Goal: Task Accomplishment & Management: Use online tool/utility

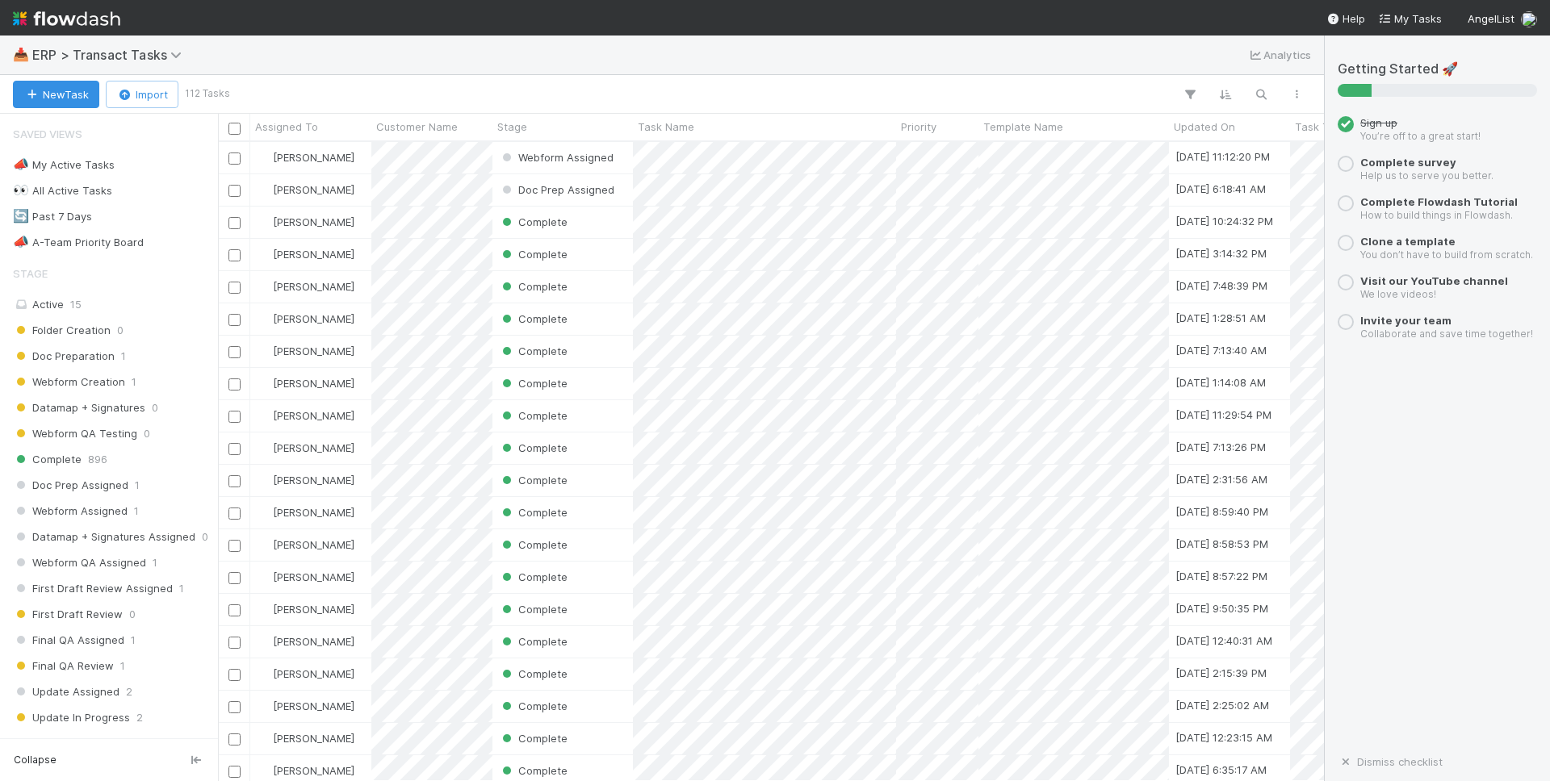
scroll to position [639, 1106]
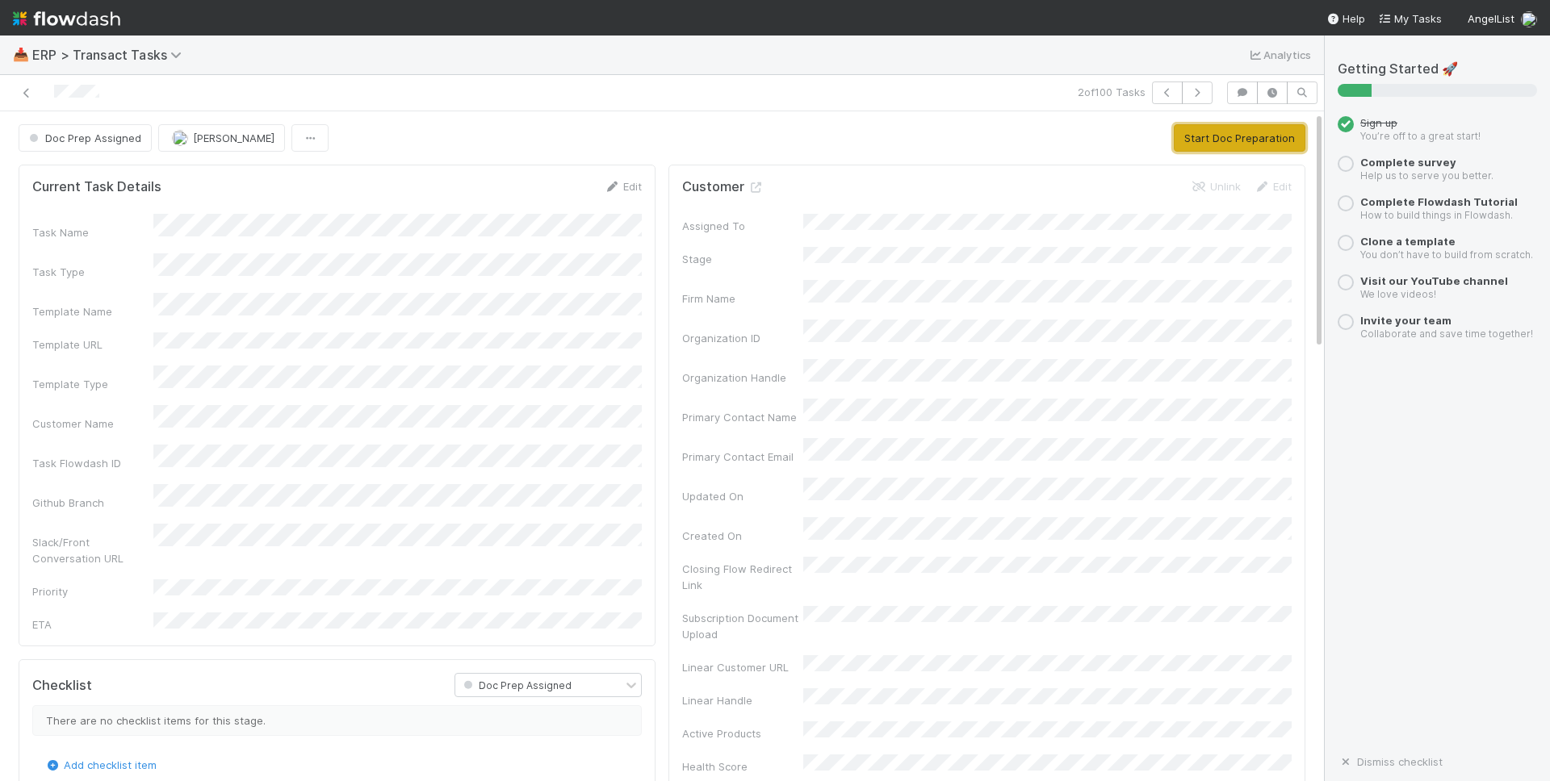
click at [1207, 148] on button "Start Doc Preparation" at bounding box center [1239, 137] width 132 height 27
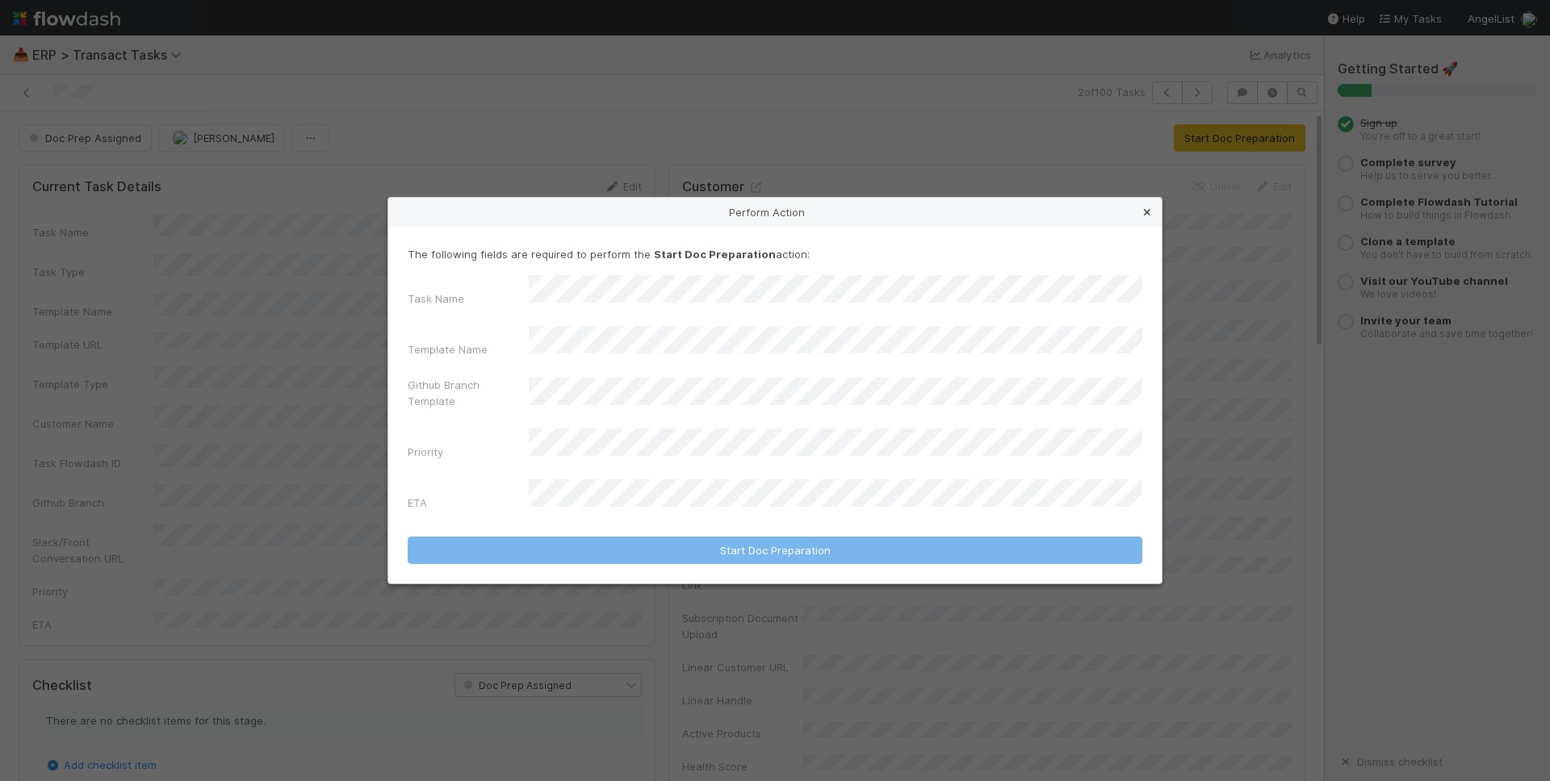
click at [1146, 218] on icon at bounding box center [1147, 212] width 16 height 10
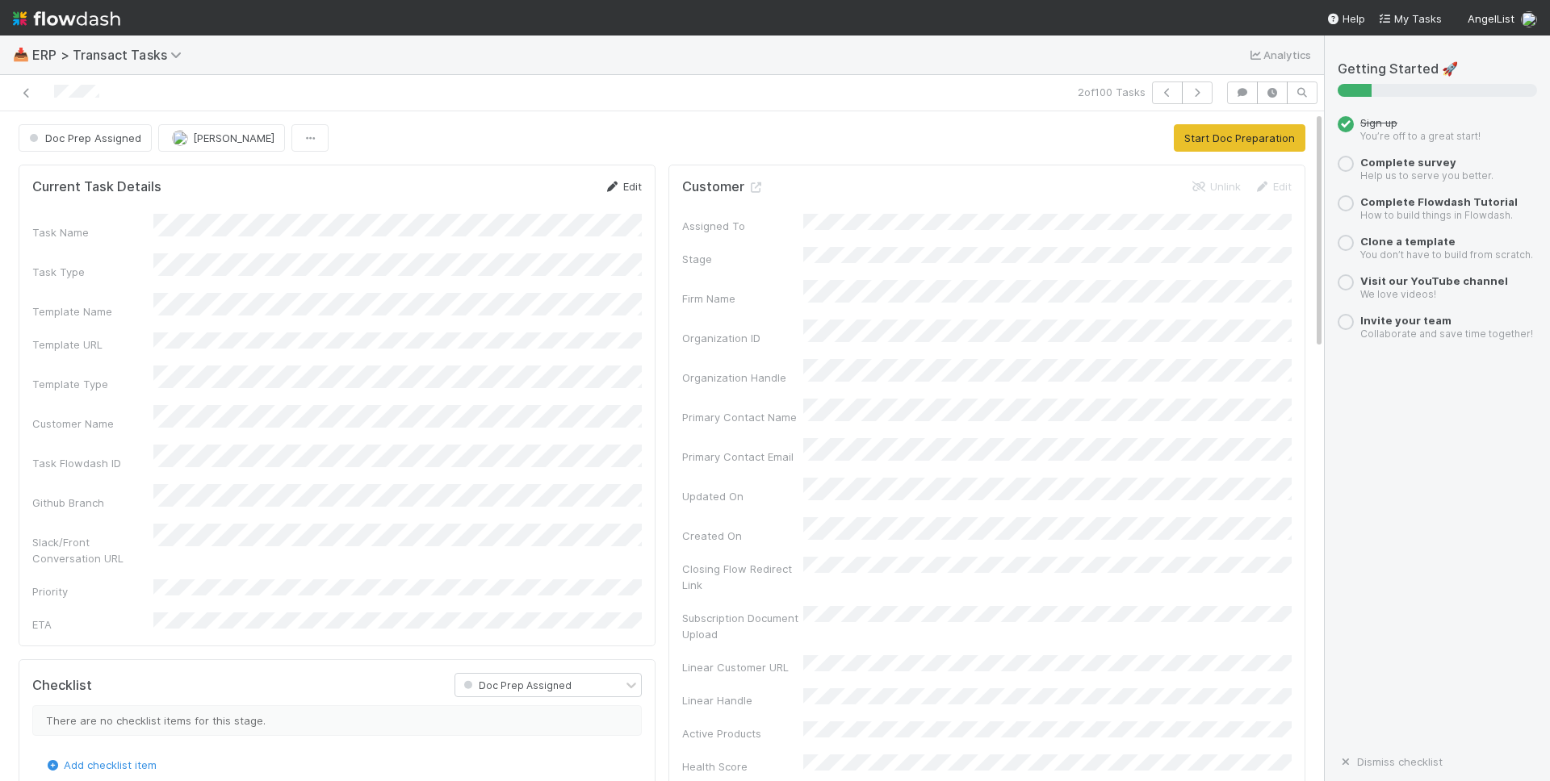
click at [621, 186] on link "Edit" at bounding box center [623, 186] width 38 height 13
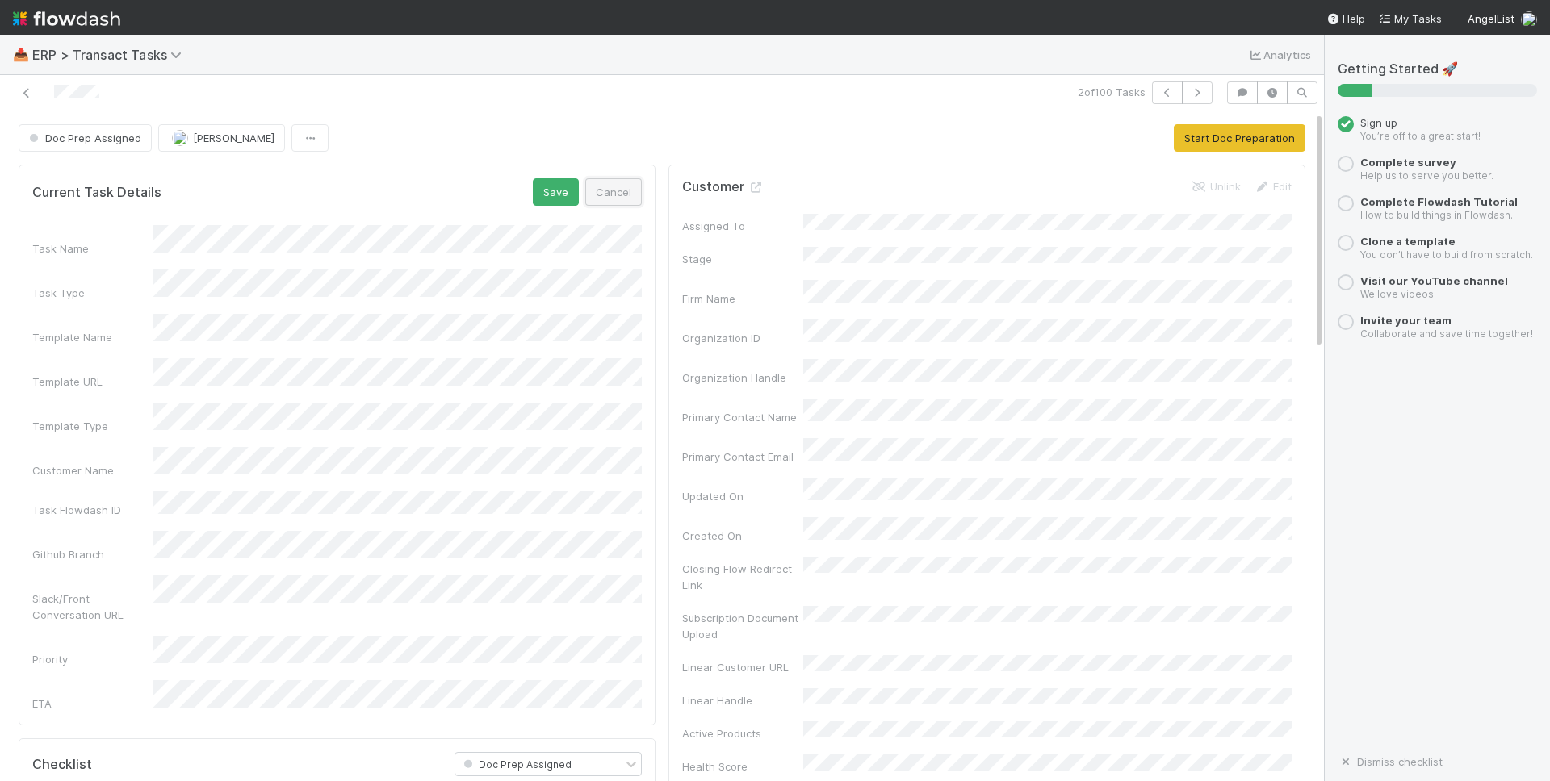
click at [609, 197] on button "Cancel" at bounding box center [613, 191] width 56 height 27
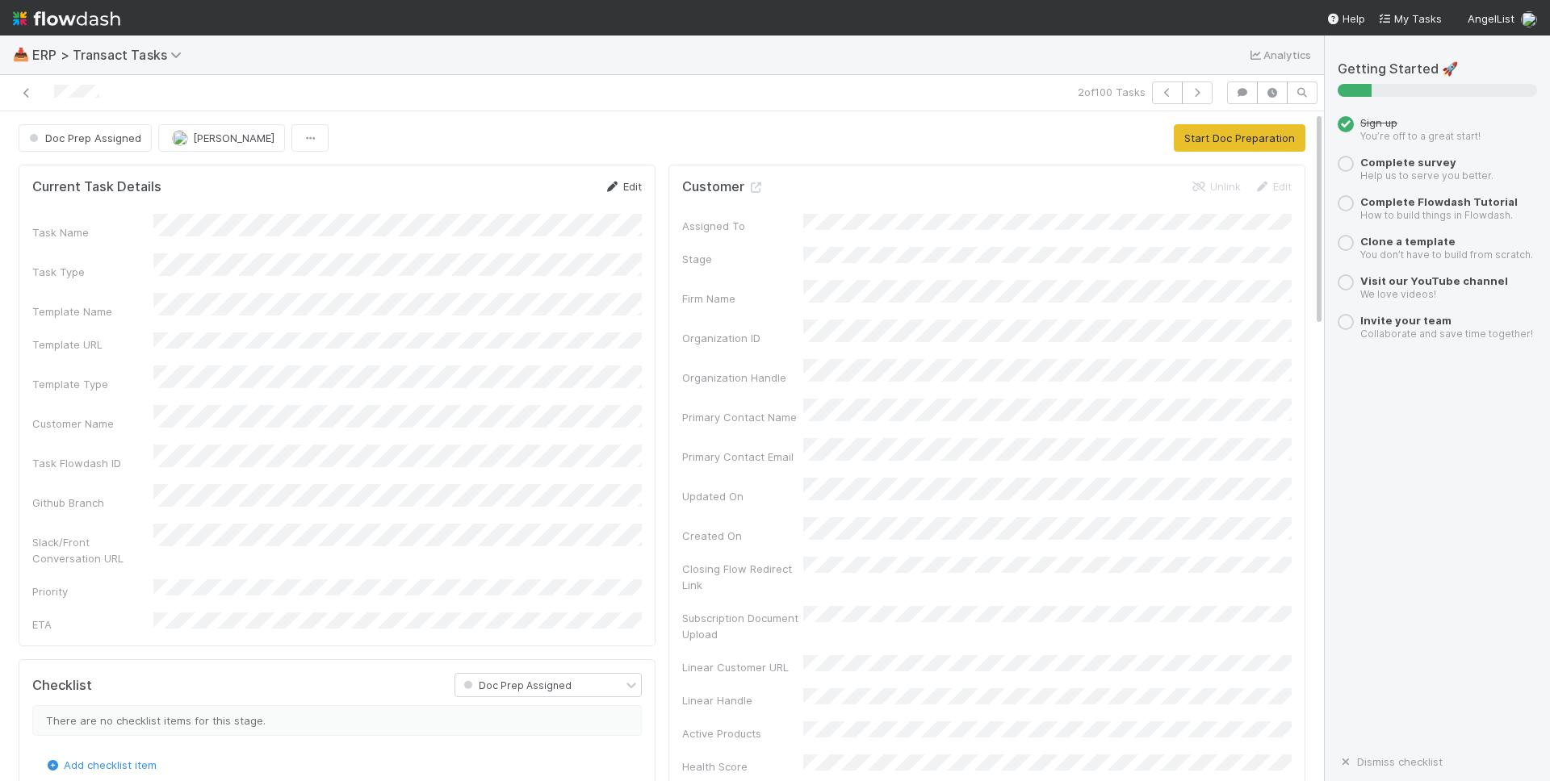
click at [625, 182] on link "Edit" at bounding box center [623, 186] width 38 height 13
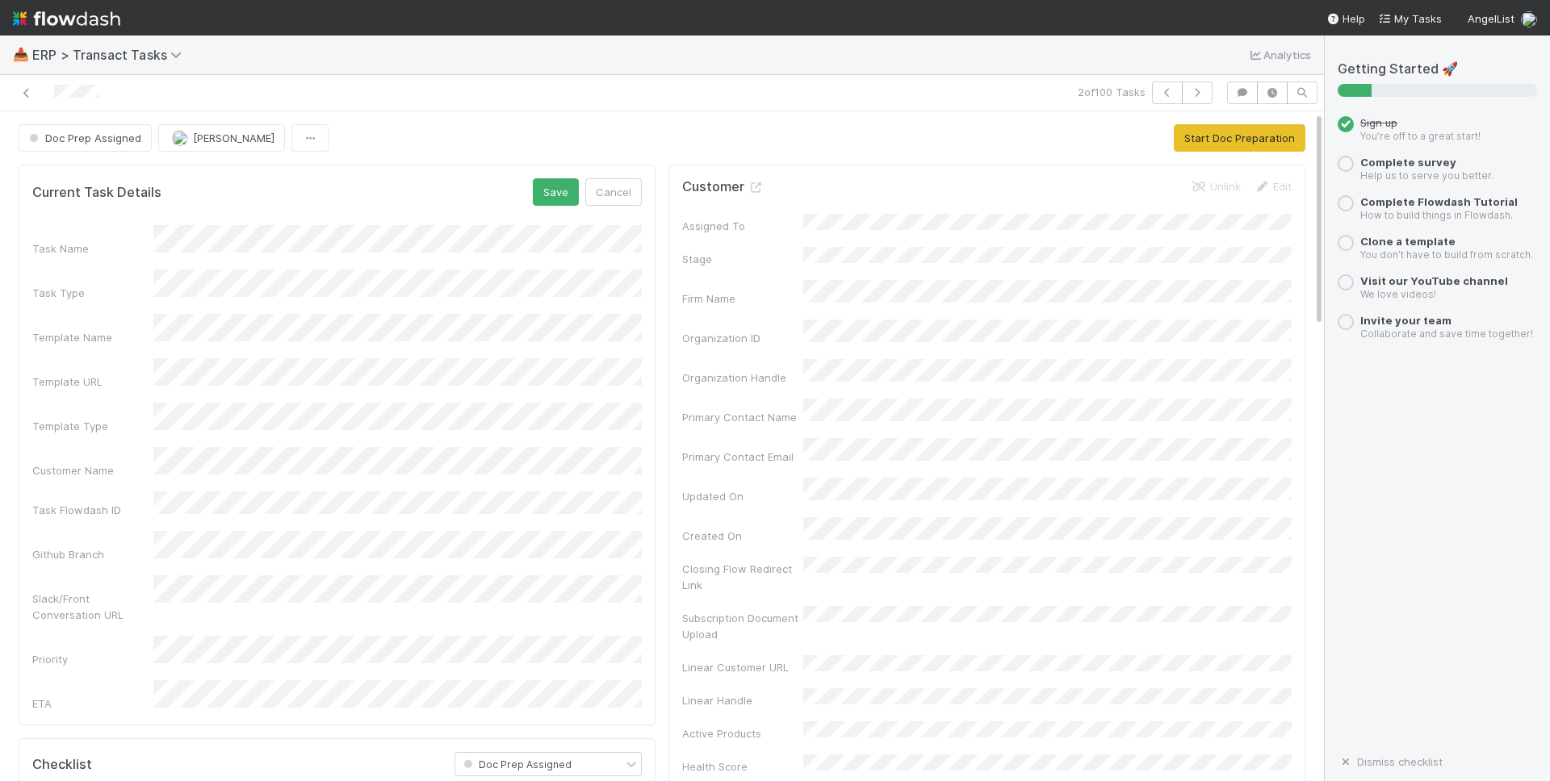
click at [123, 531] on div "Github Branch" at bounding box center [336, 546] width 609 height 31
click at [616, 195] on button "Cancel" at bounding box center [613, 191] width 56 height 27
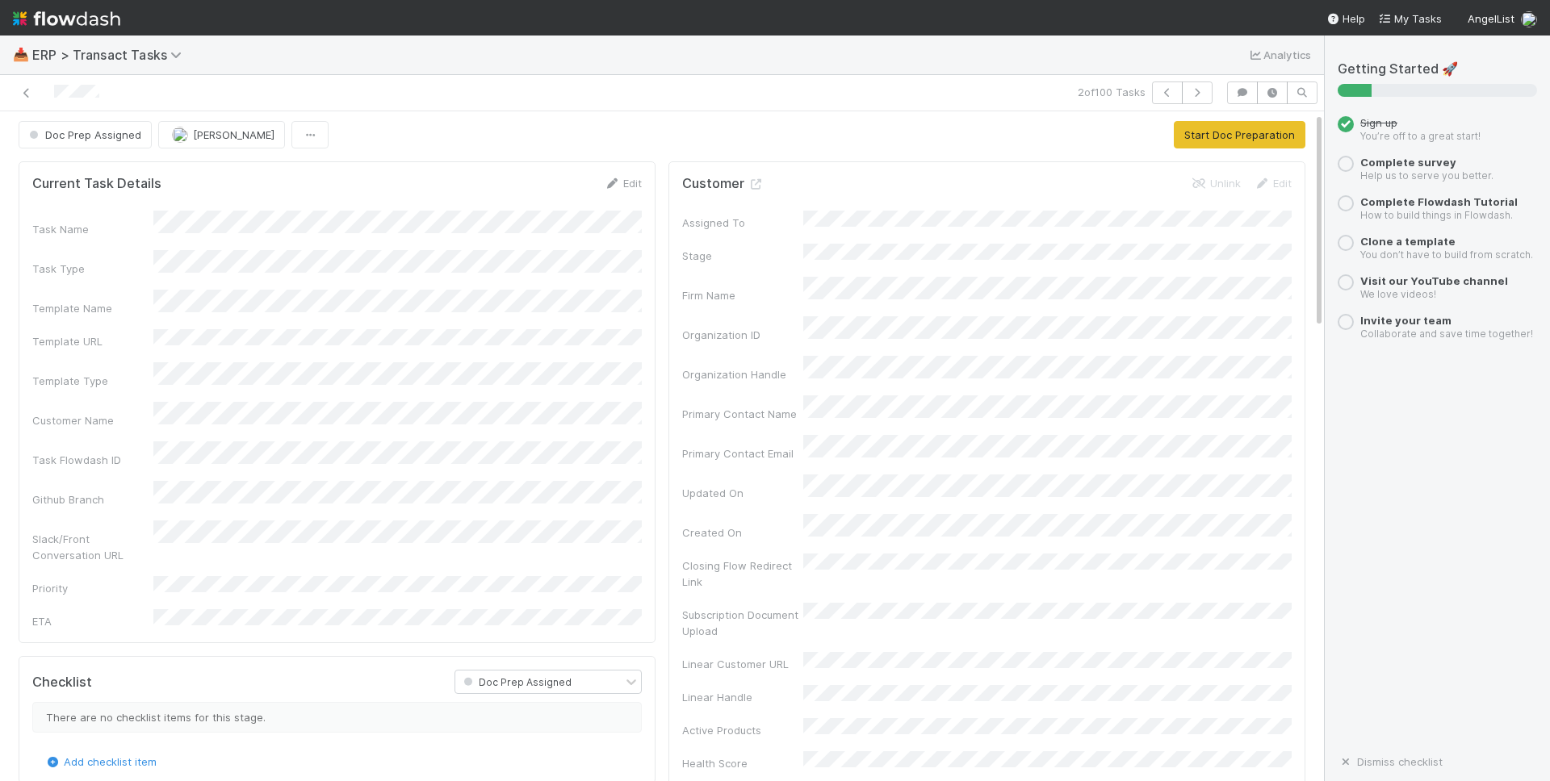
scroll to position [6, 0]
